Goal: Transaction & Acquisition: Purchase product/service

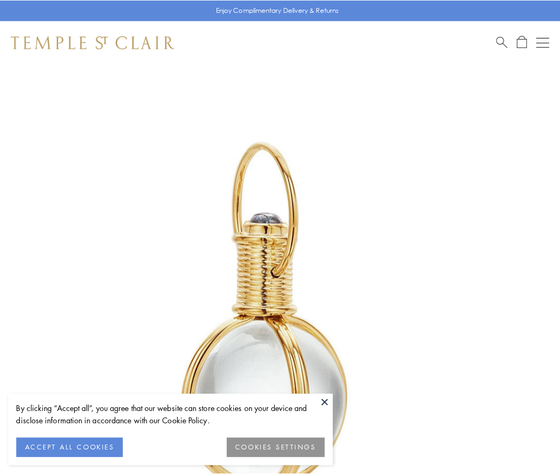
scroll to position [279, 0]
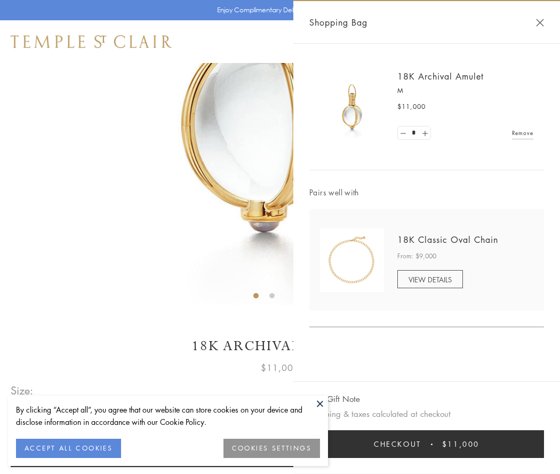
click at [427, 444] on button "Checkout $11,000" at bounding box center [426, 444] width 235 height 28
